Goal: Information Seeking & Learning: Understand process/instructions

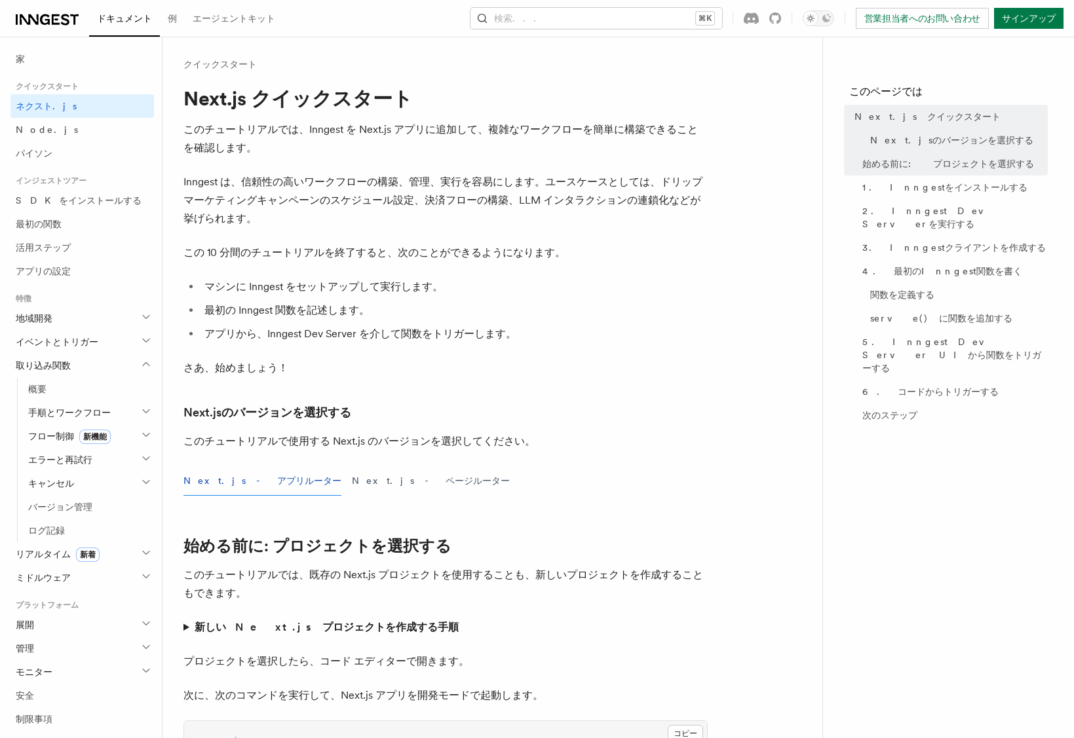
click at [64, 80] on div "家 クイックスタート ネクスト.js Node.js パイソン インジェストツアー SDKをインストールする 最初の関数 活用ステップ アプリの設定 特徴 地…" at bounding box center [81, 543] width 143 height 993
click at [625, 312] on li "最初の Inngest 関数を記述します。" at bounding box center [453, 310] width 507 height 18
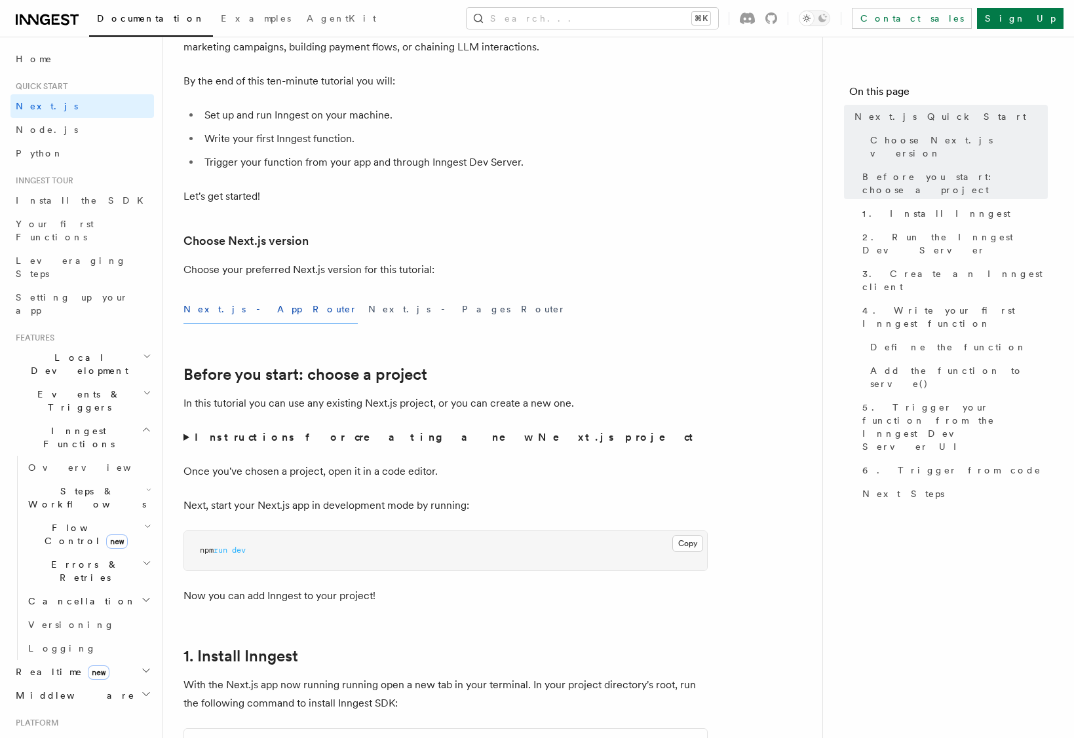
scroll to position [173, 0]
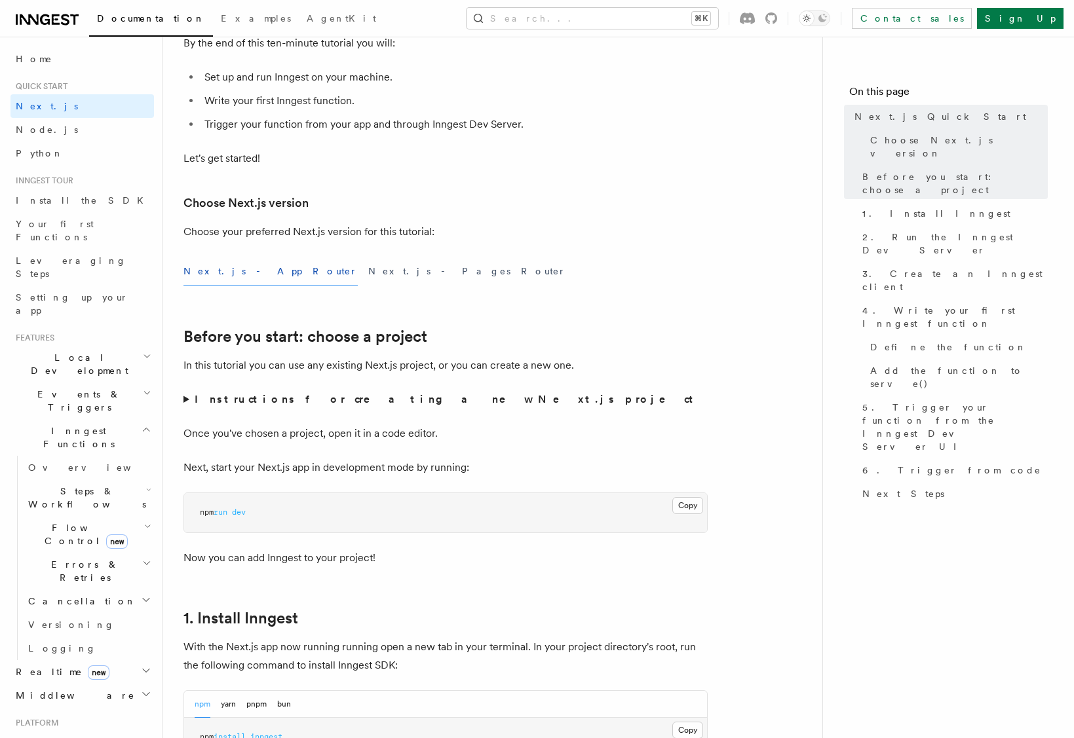
click at [230, 396] on strong "Instructions for creating a new Next.js project" at bounding box center [447, 399] width 504 height 12
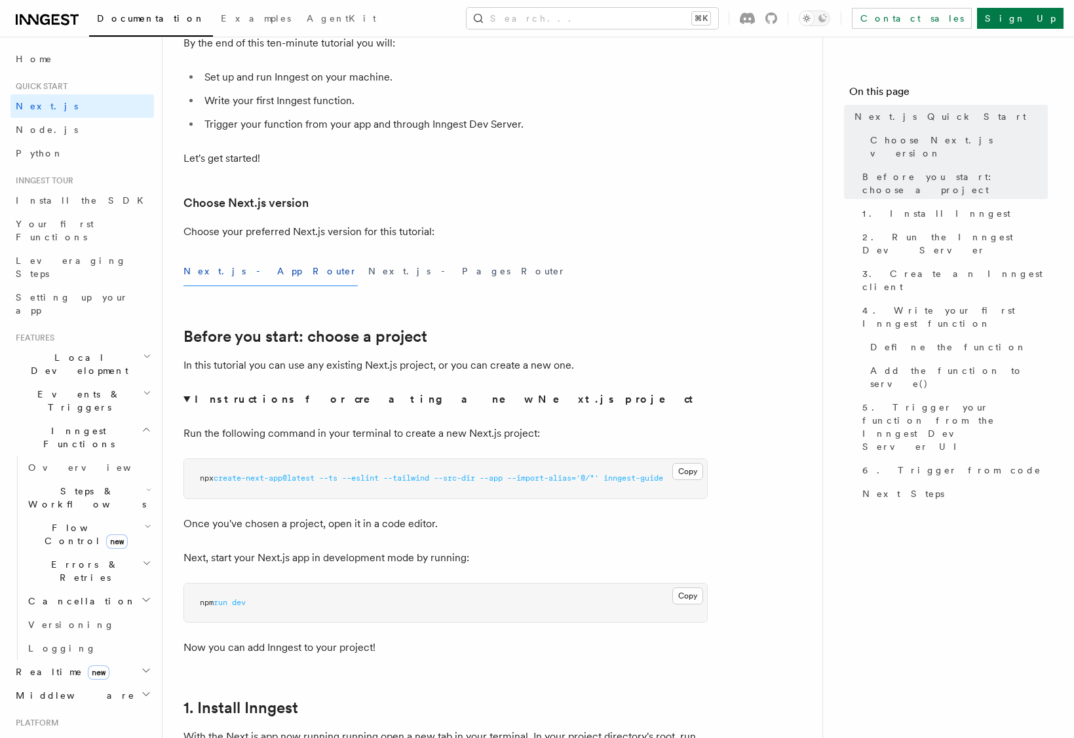
click at [230, 396] on strong "Instructions for creating a new Next.js project" at bounding box center [447, 399] width 504 height 12
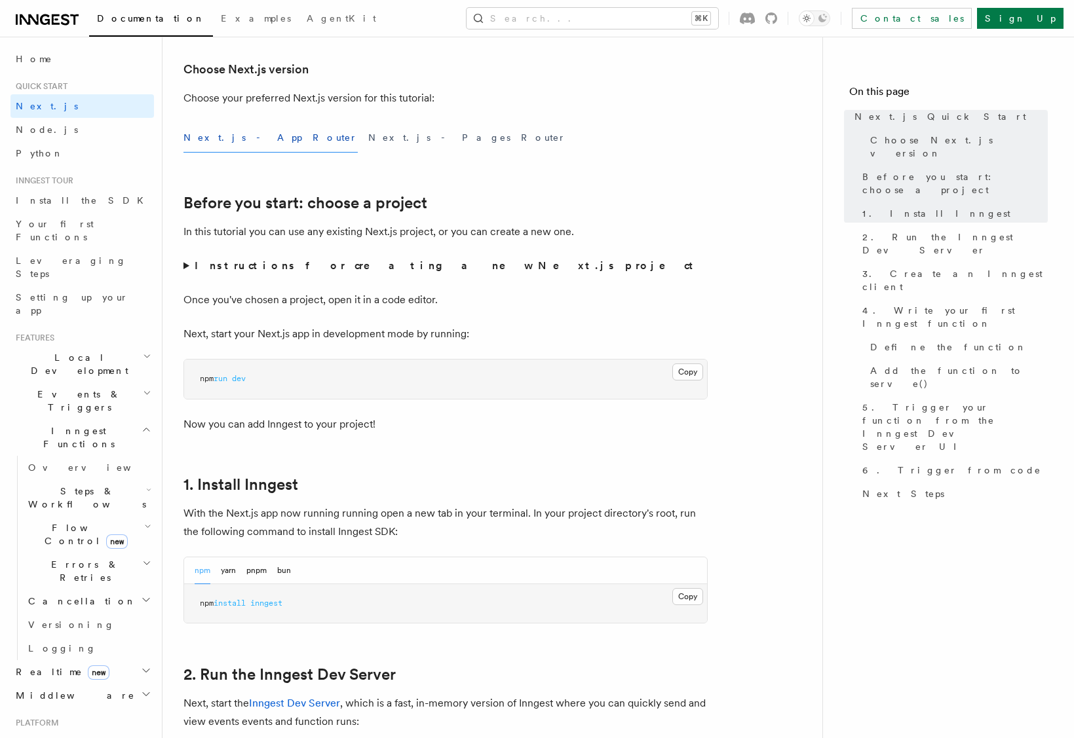
scroll to position [451, 0]
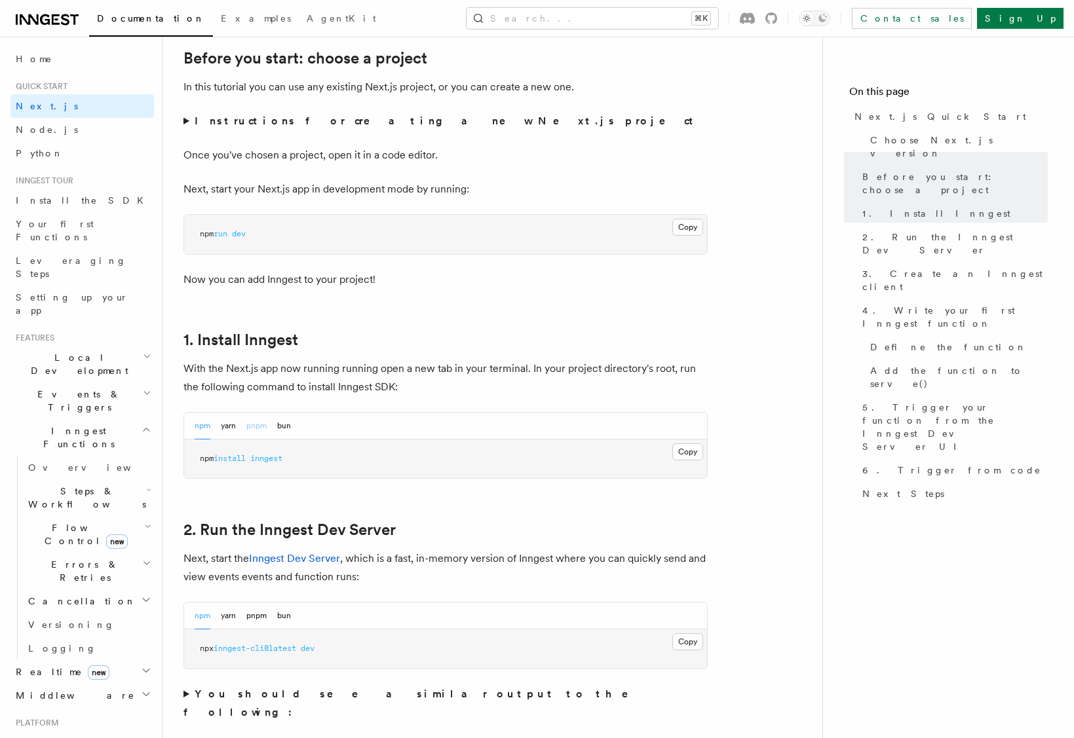
click at [252, 429] on button "pnpm" at bounding box center [256, 426] width 20 height 27
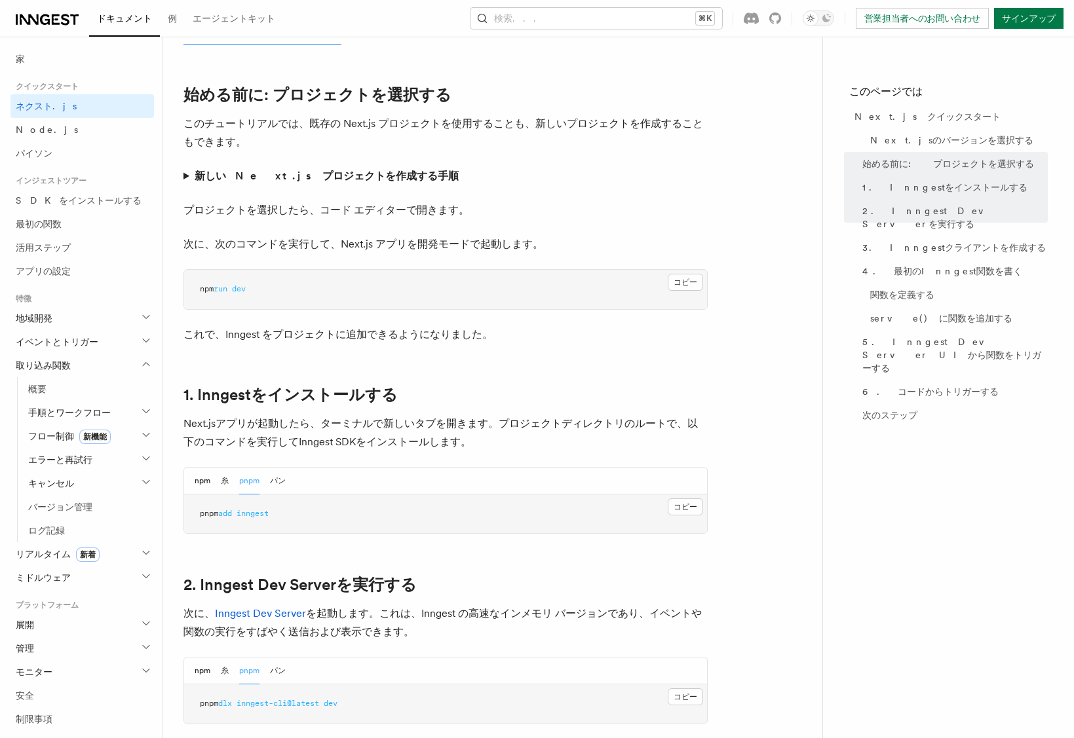
scroll to position [488, 0]
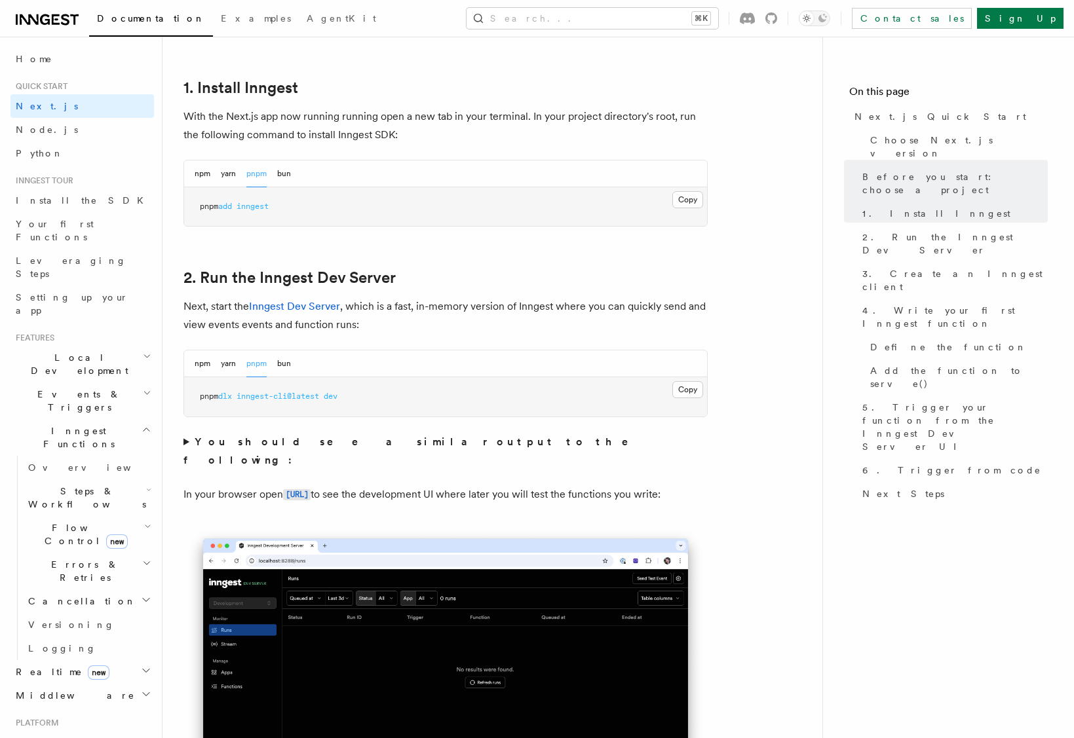
scroll to position [753, 0]
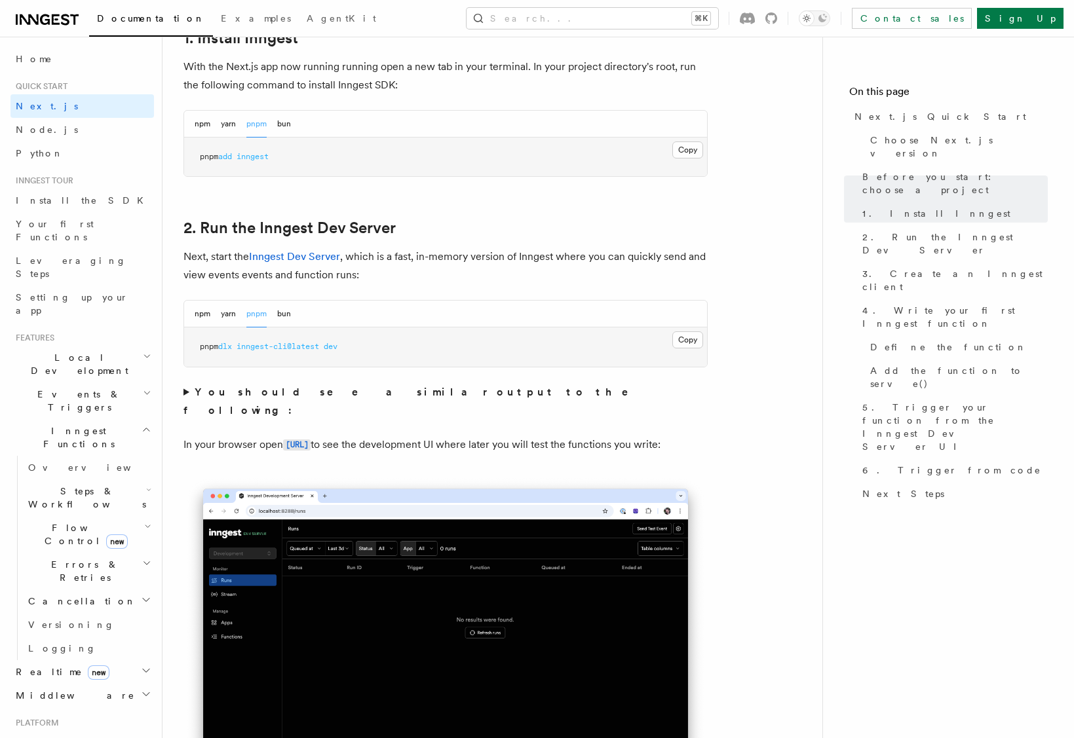
click at [826, 485] on nav "On this page Next.js Quick Start Choose Next.js version Before you start: choos…" at bounding box center [948, 388] width 252 height 702
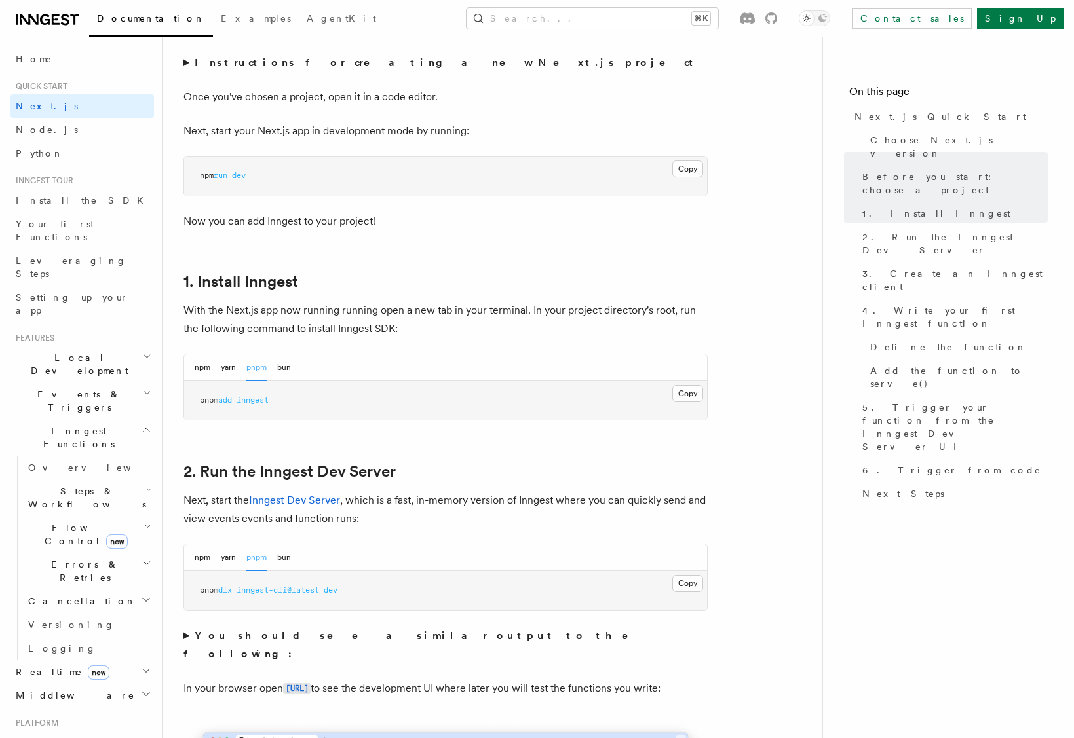
scroll to position [508, 0]
drag, startPoint x: 198, startPoint y: 405, endPoint x: 359, endPoint y: 401, distance: 160.6
click at [359, 401] on pre "pnpm add inngest" at bounding box center [445, 402] width 523 height 39
copy span "pnpm add inngest"
click at [465, 512] on p "Next, start the Inngest Dev Server , which is a fast, in-memory version of Inng…" at bounding box center [445, 511] width 524 height 37
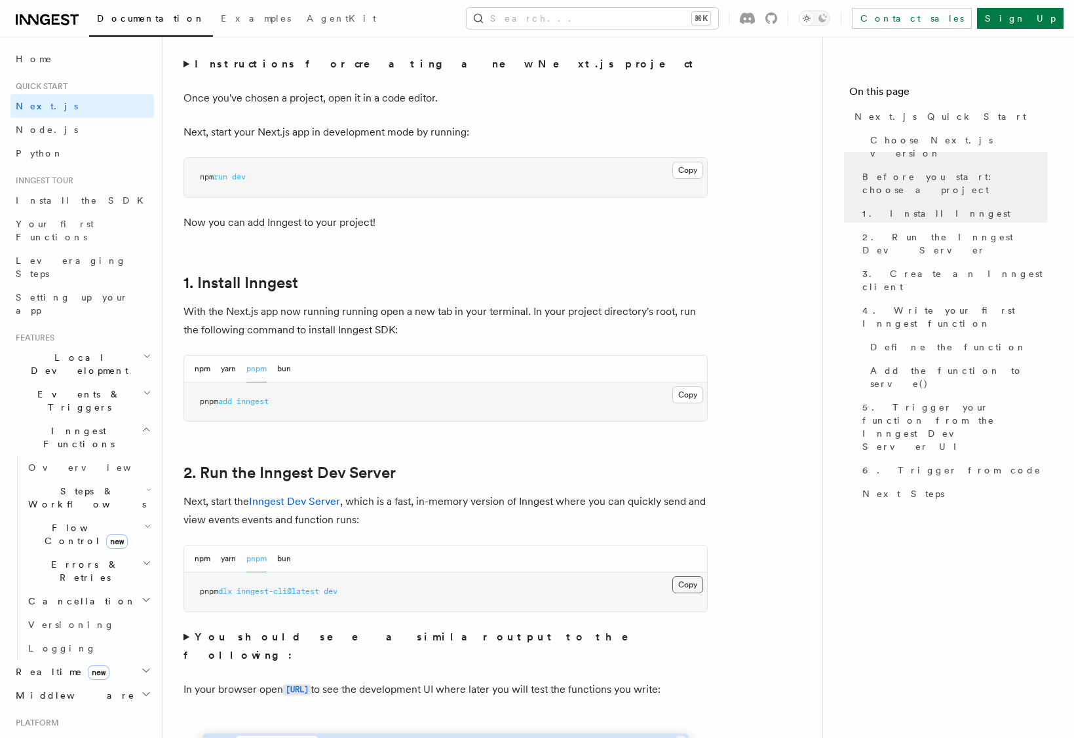
click at [689, 586] on button "Copy Copied" at bounding box center [687, 584] width 31 height 17
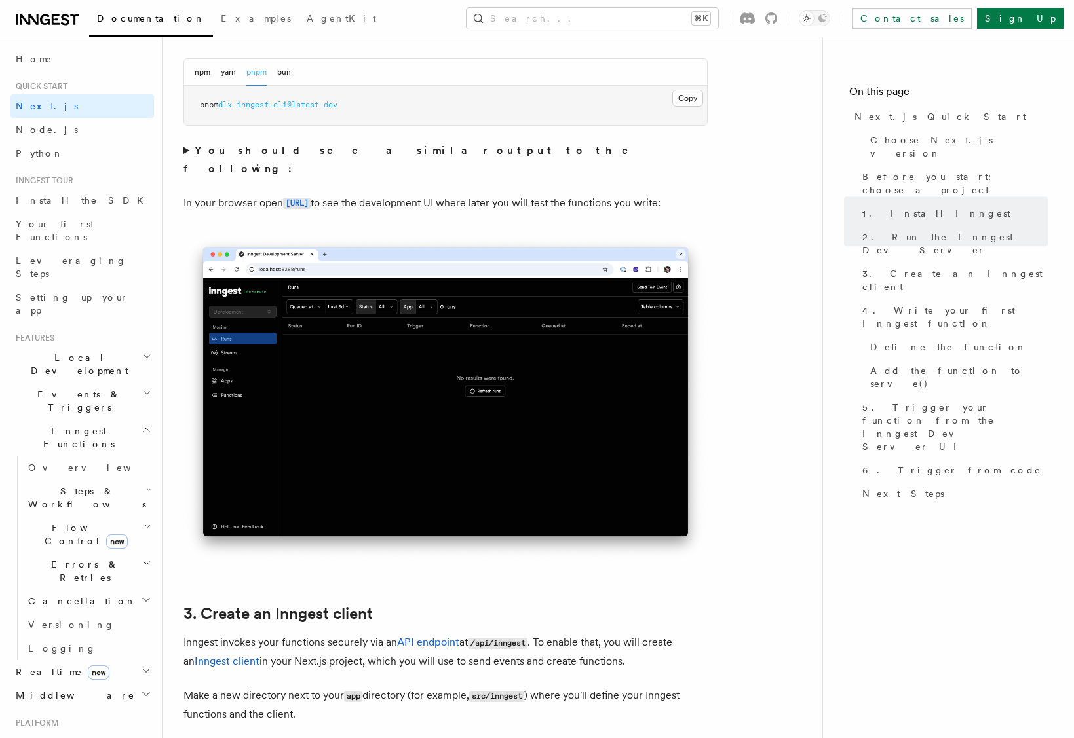
scroll to position [996, 0]
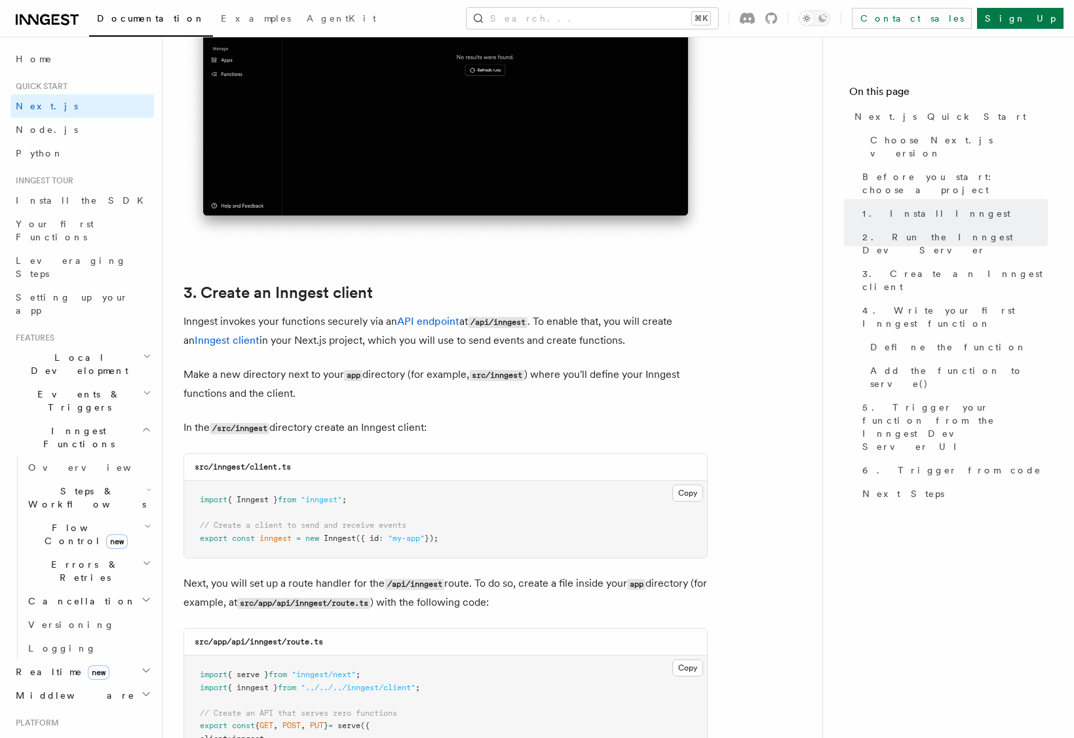
scroll to position [1328, 0]
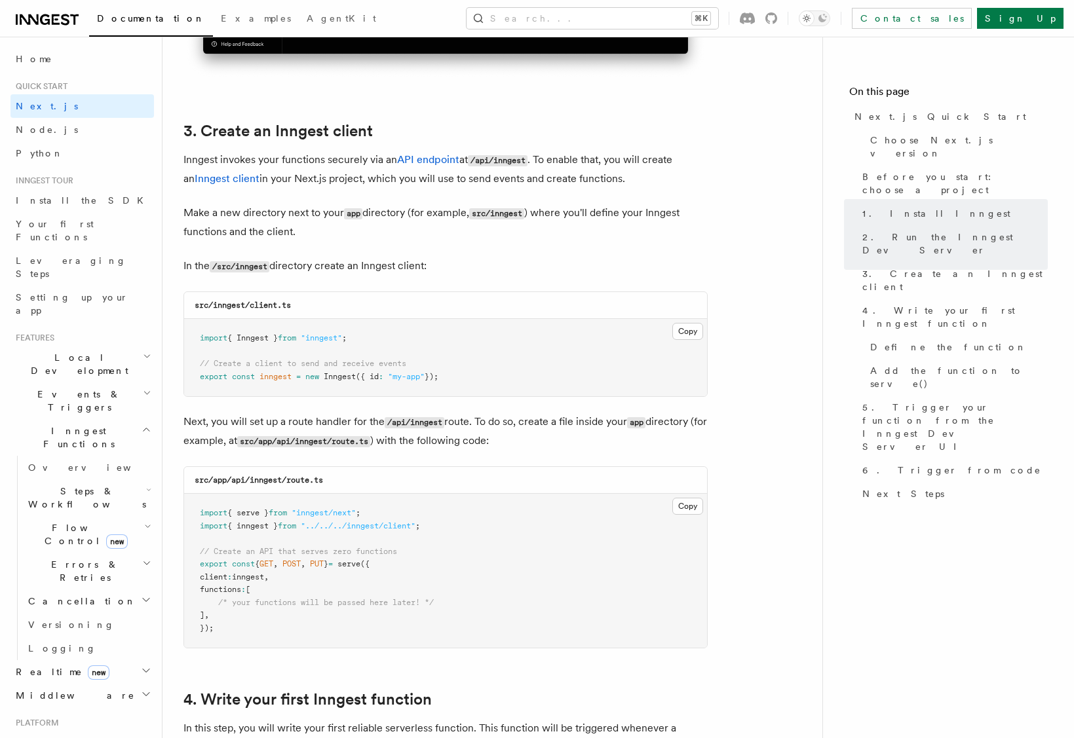
scroll to position [1468, 0]
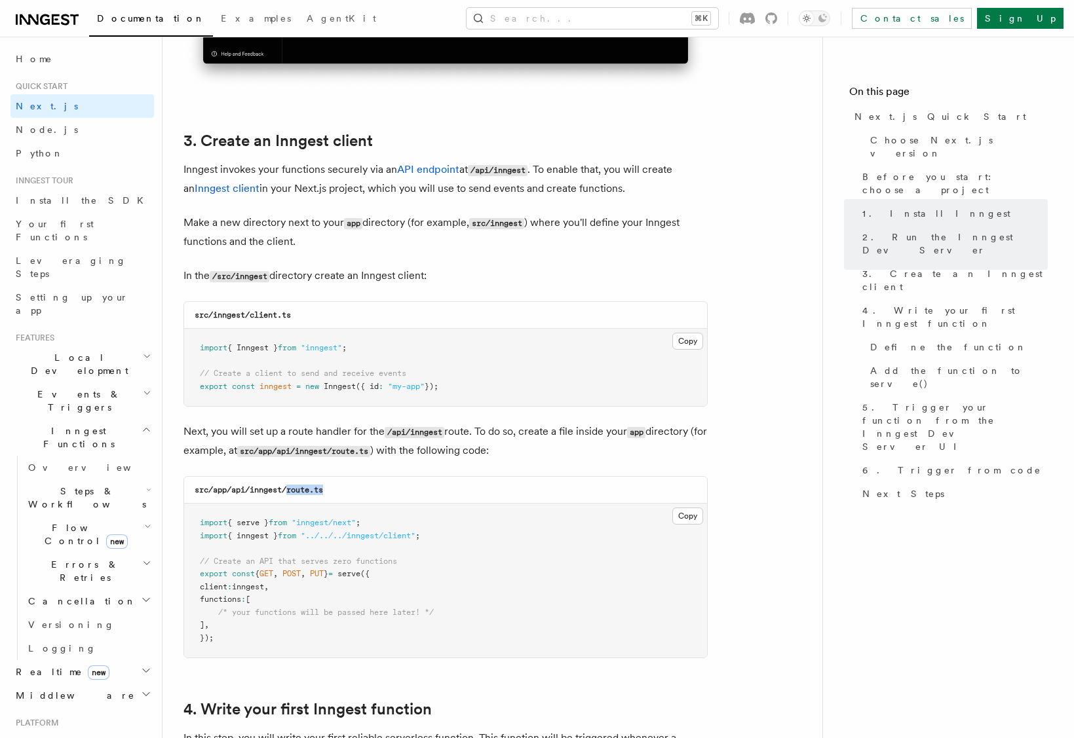
drag, startPoint x: 289, startPoint y: 495, endPoint x: 374, endPoint y: 495, distance: 85.2
click at [374, 495] on div "src/app/api/inngest/route.ts" at bounding box center [445, 490] width 523 height 27
copy code "route.ts"
click at [506, 559] on pre "import { serve } from "inngest/next" ; import { inngest } from "../../../innges…" at bounding box center [445, 581] width 523 height 154
click at [396, 535] on span ""../../../inngest/client"" at bounding box center [358, 535] width 115 height 9
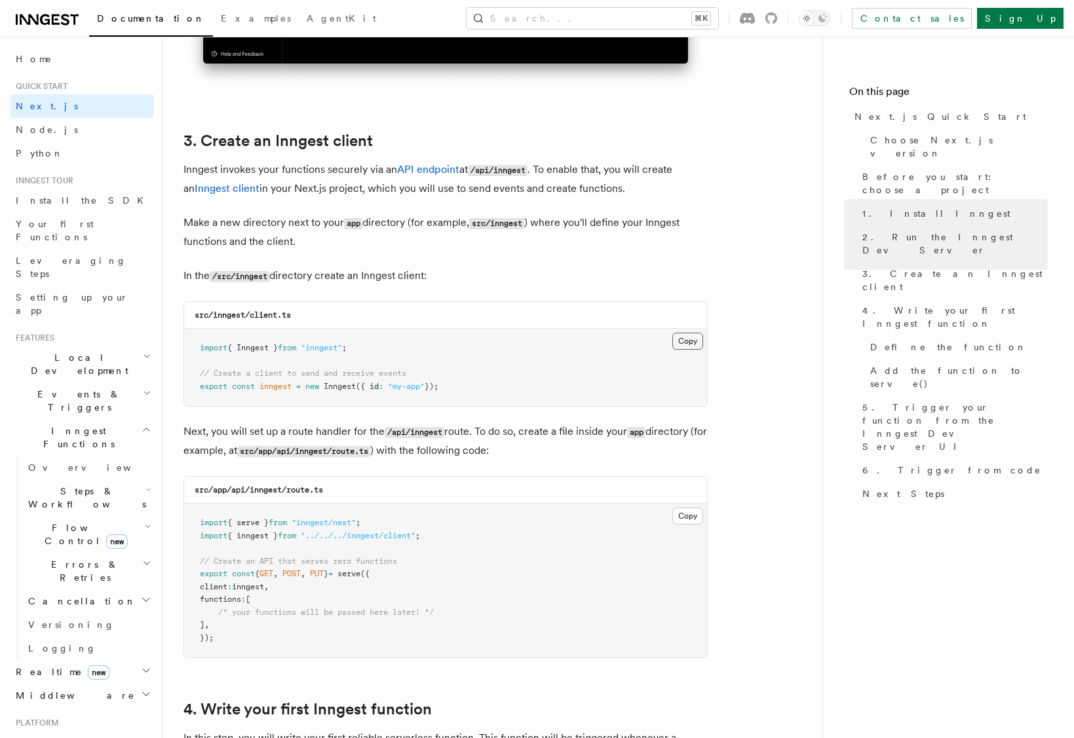
click at [682, 341] on button "Copy Copied" at bounding box center [687, 341] width 31 height 17
click at [590, 386] on pre "import { Inngest } from "inngest" ; // Create a client to send and receive even…" at bounding box center [445, 367] width 523 height 77
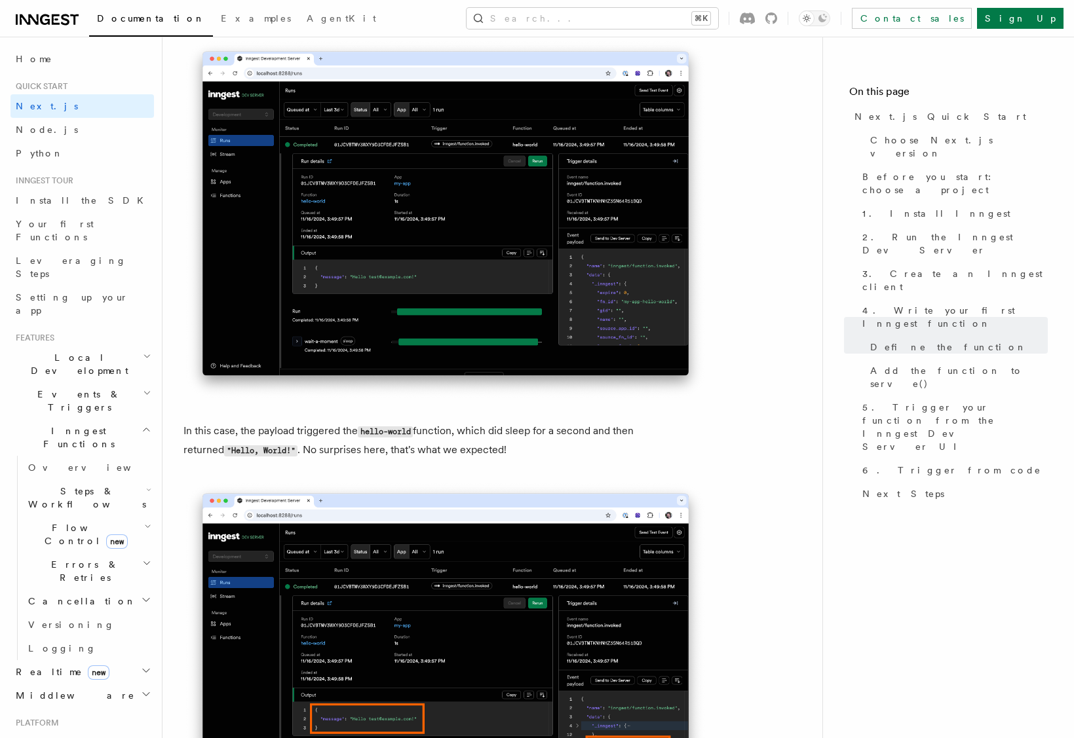
scroll to position [5160, 0]
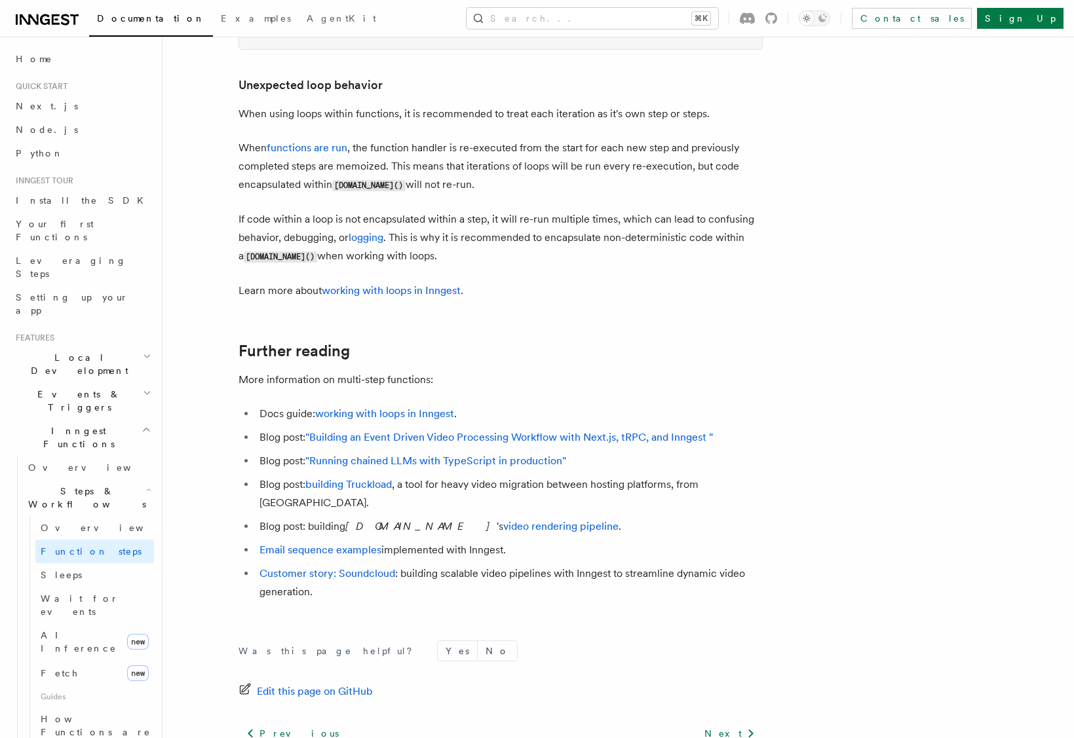
scroll to position [4225, 0]
